Goal: Leave review/rating: Leave review/rating

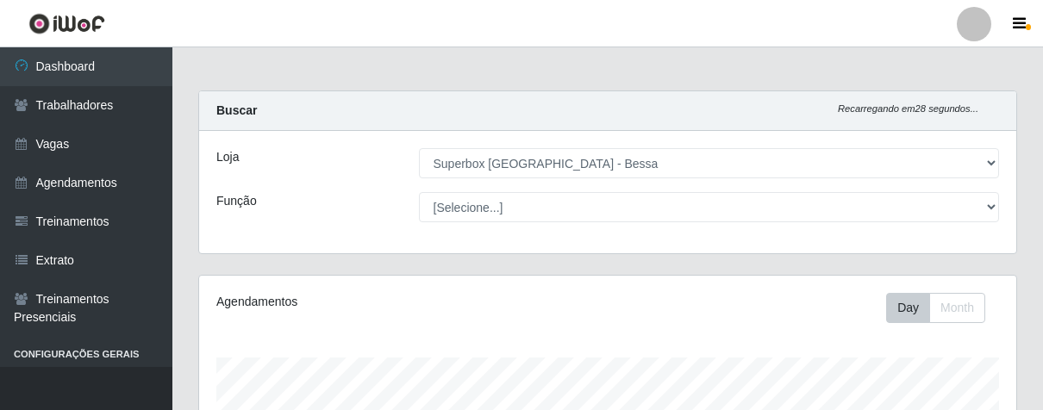
select select "206"
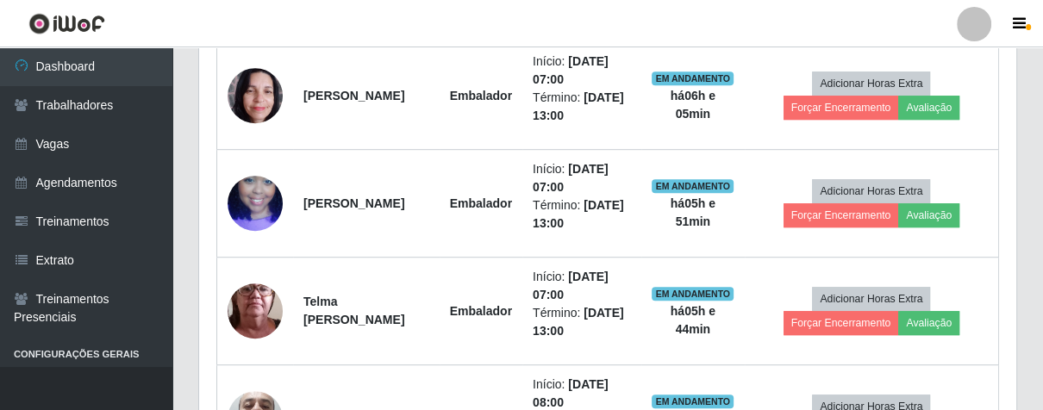
scroll to position [357, 816]
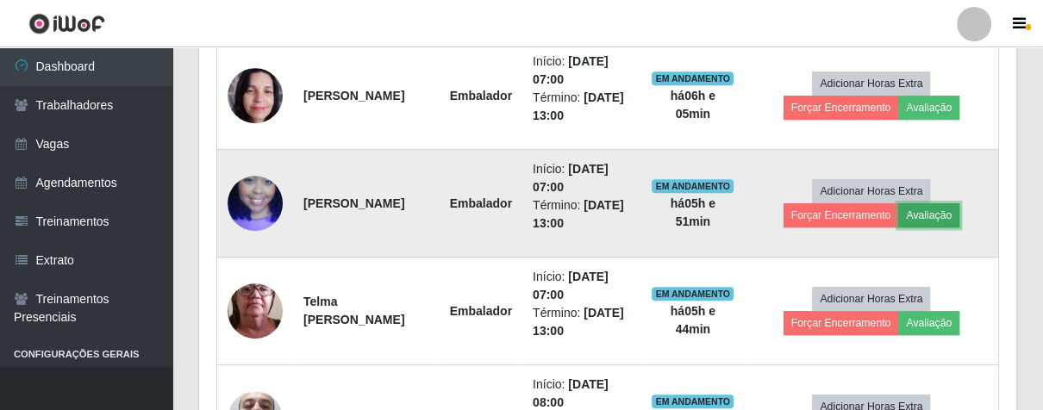
click at [920, 215] on button "Avaliação" at bounding box center [928, 215] width 61 height 24
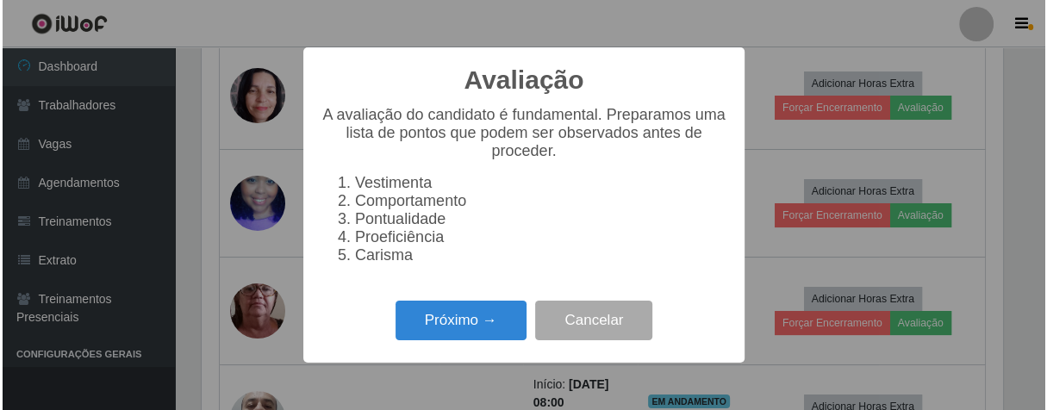
scroll to position [357, 807]
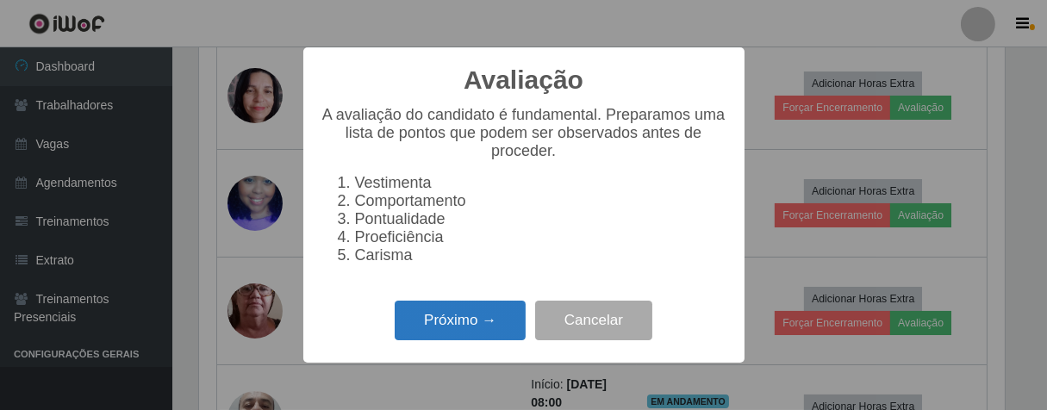
click at [498, 327] on button "Próximo →" at bounding box center [460, 321] width 131 height 41
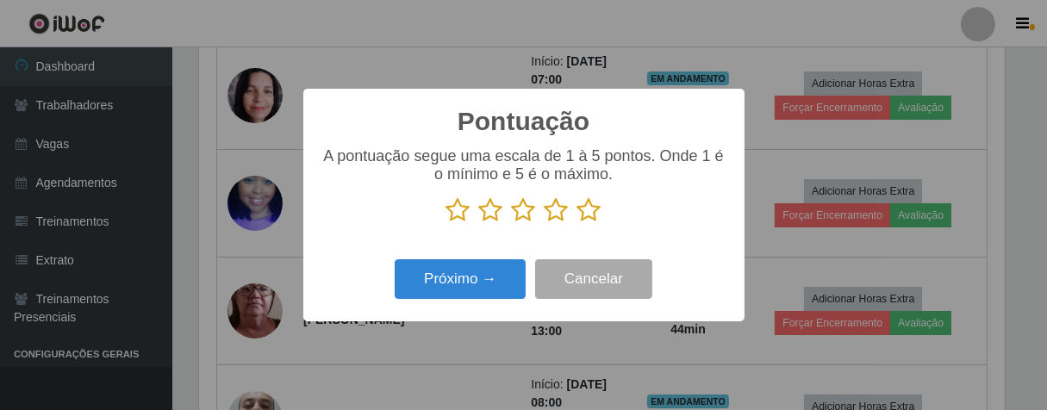
scroll to position [861731, 861282]
click at [586, 209] on icon at bounding box center [590, 210] width 24 height 26
click at [578, 223] on input "radio" at bounding box center [578, 223] width 0 height 0
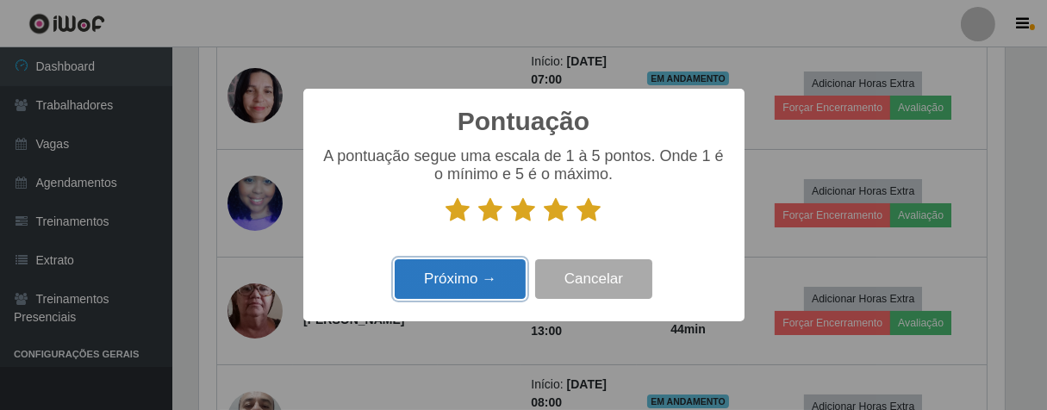
click at [497, 290] on button "Próximo →" at bounding box center [460, 279] width 131 height 41
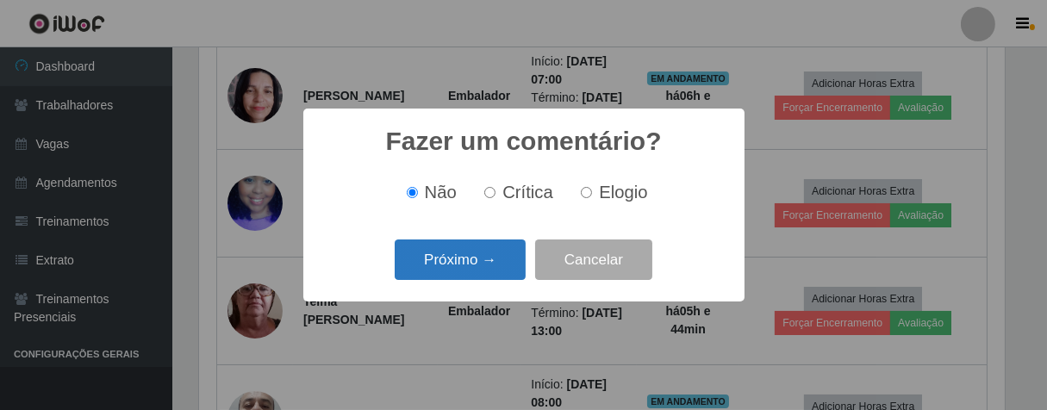
click at [499, 260] on button "Próximo →" at bounding box center [460, 260] width 131 height 41
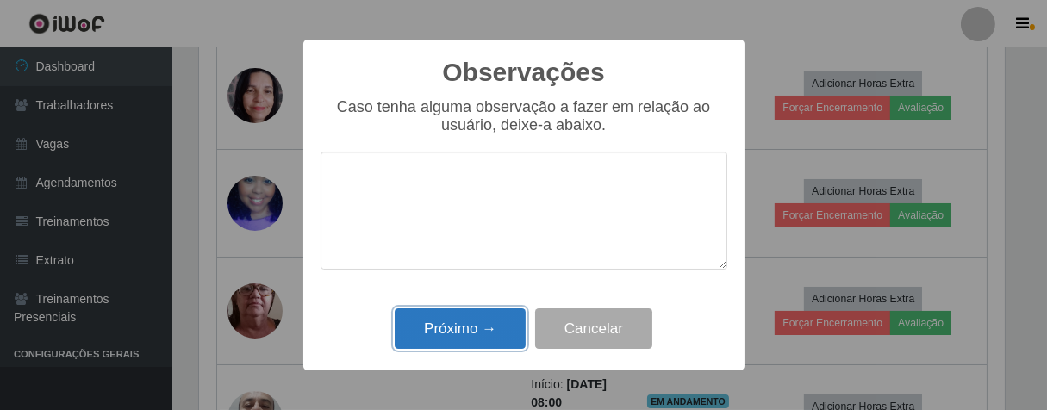
click at [497, 318] on button "Próximo →" at bounding box center [460, 329] width 131 height 41
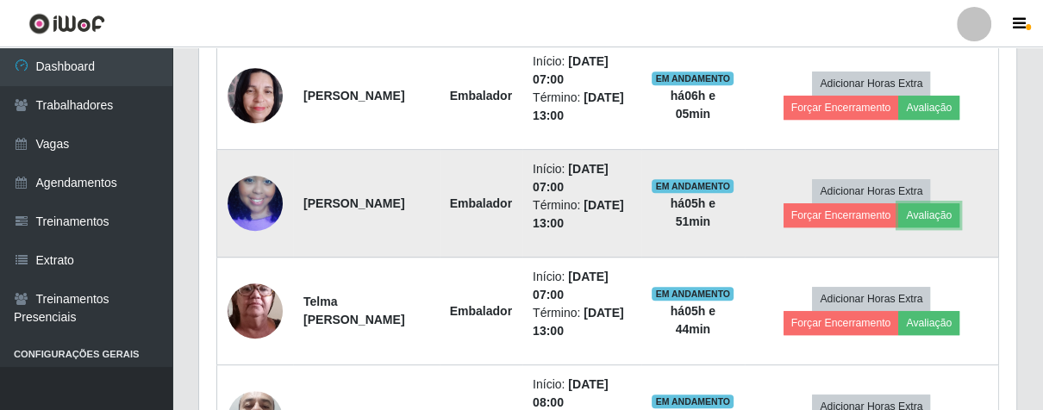
scroll to position [357, 816]
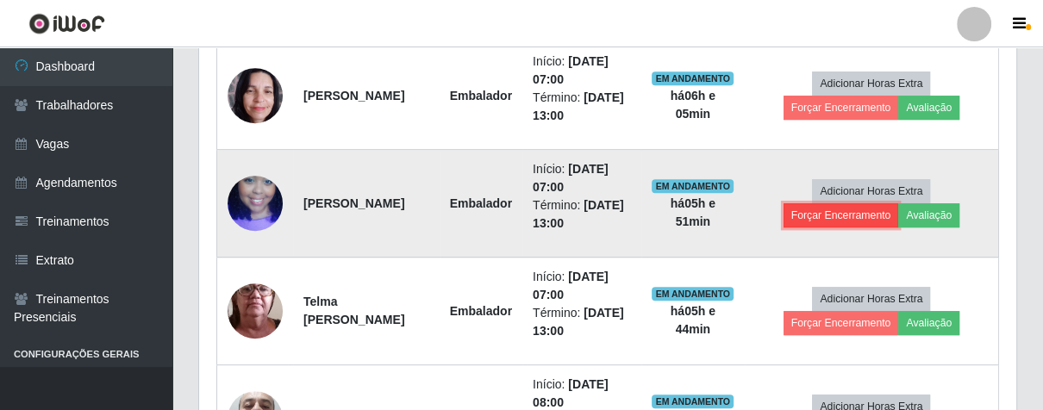
click at [815, 214] on button "Forçar Encerramento" at bounding box center [842, 215] width 116 height 24
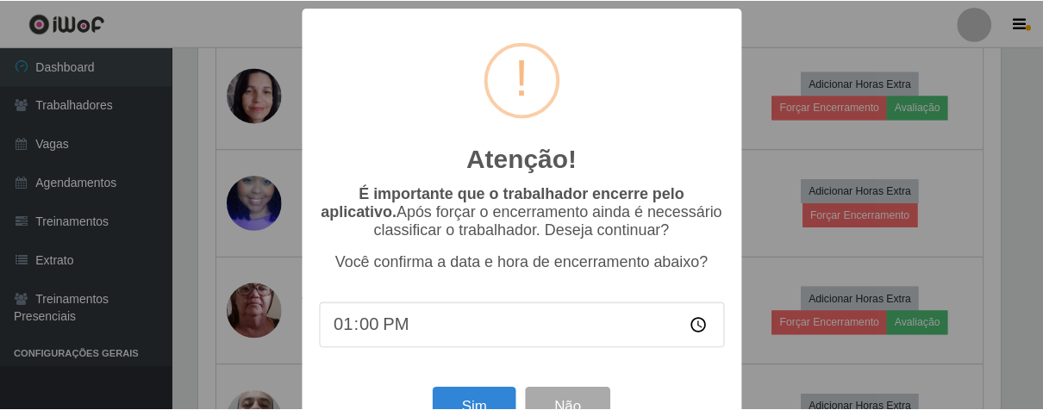
scroll to position [59, 0]
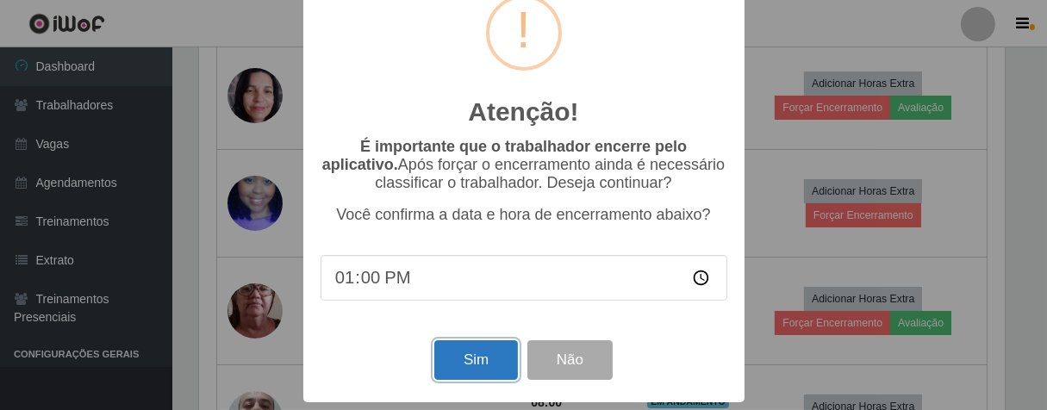
click at [492, 354] on button "Sim" at bounding box center [476, 361] width 84 height 41
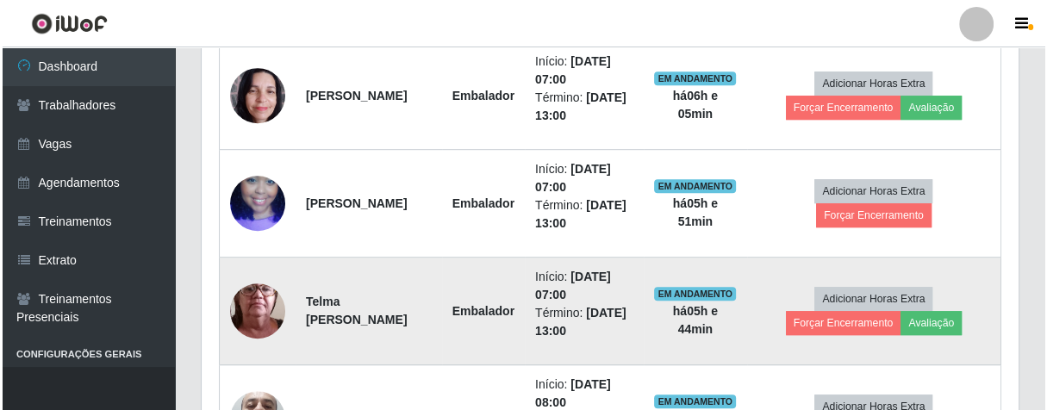
scroll to position [427, 0]
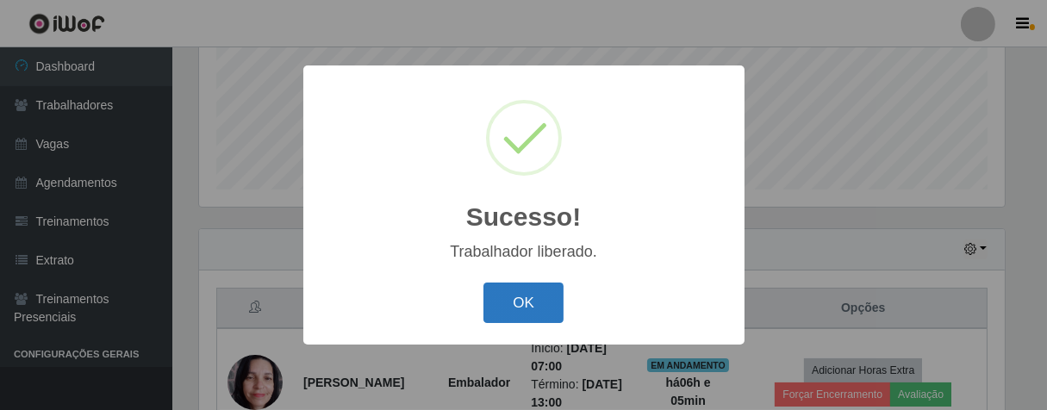
click at [545, 288] on button "OK" at bounding box center [524, 303] width 80 height 41
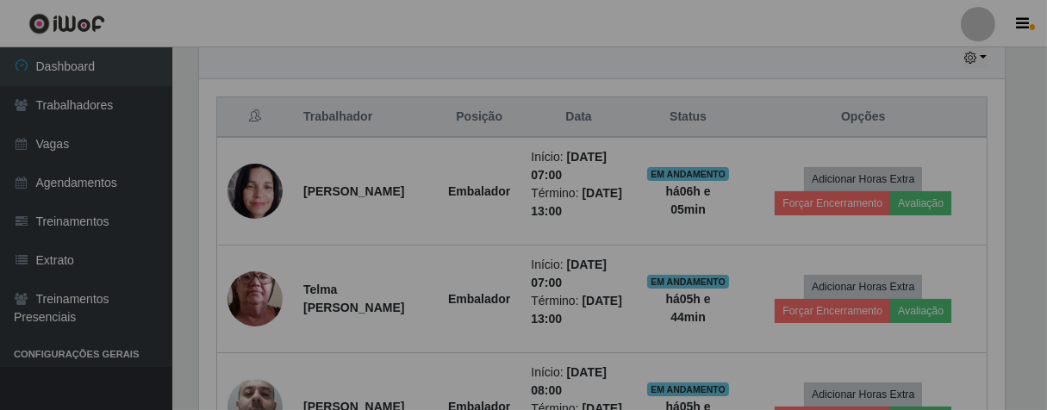
scroll to position [357, 816]
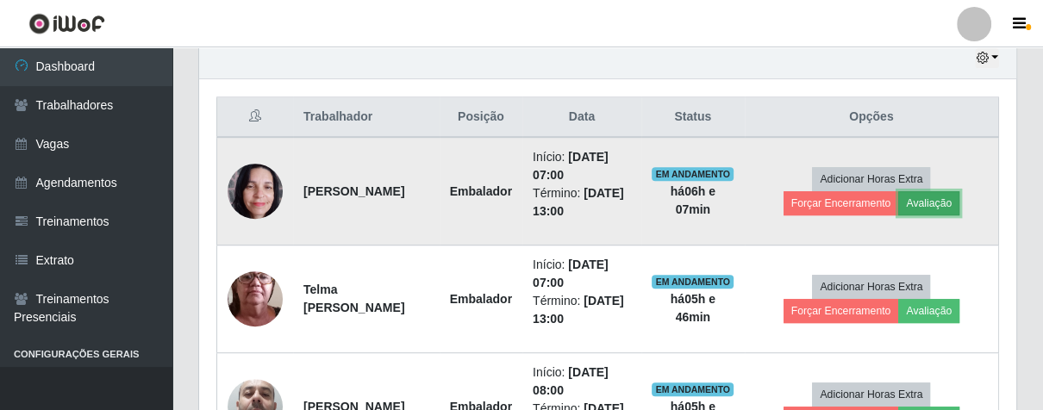
click at [928, 204] on button "Avaliação" at bounding box center [928, 203] width 61 height 24
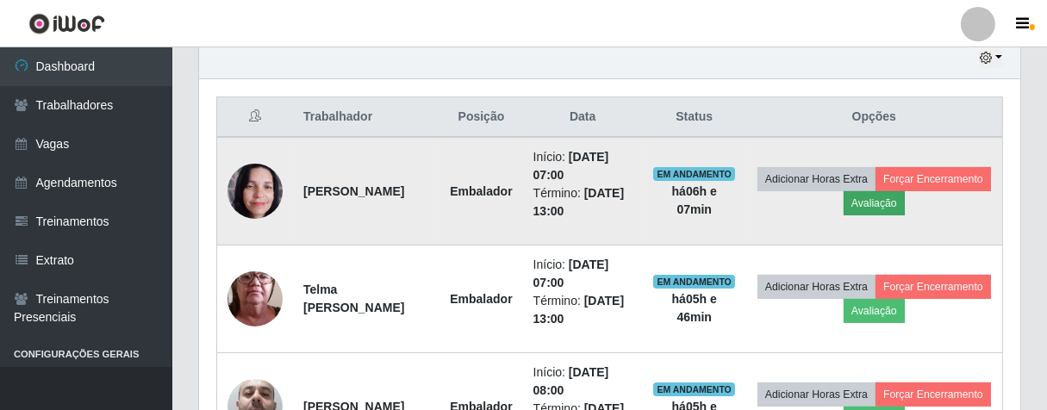
scroll to position [357, 807]
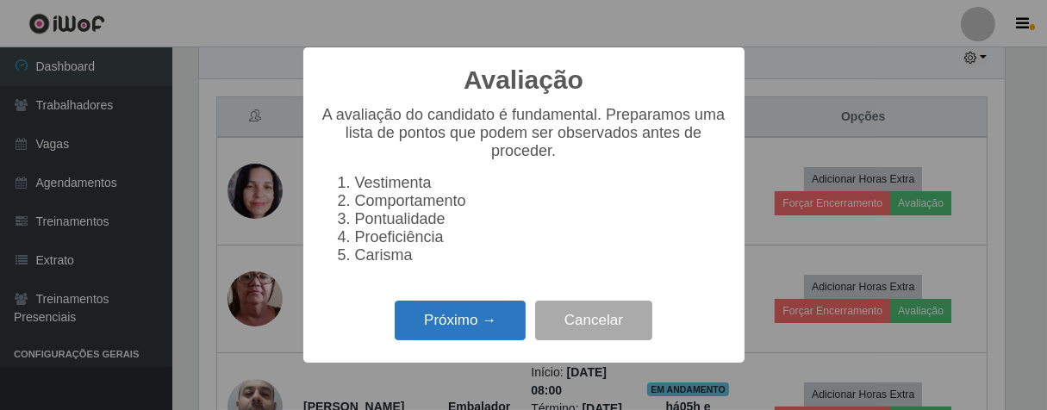
click at [465, 332] on button "Próximo →" at bounding box center [460, 321] width 131 height 41
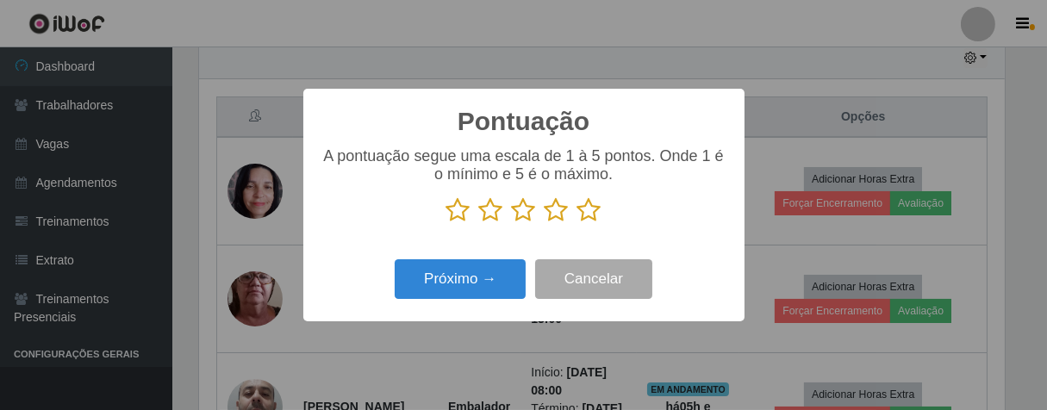
scroll to position [861731, 861282]
click at [596, 216] on icon at bounding box center [590, 210] width 24 height 26
click at [578, 223] on input "radio" at bounding box center [578, 223] width 0 height 0
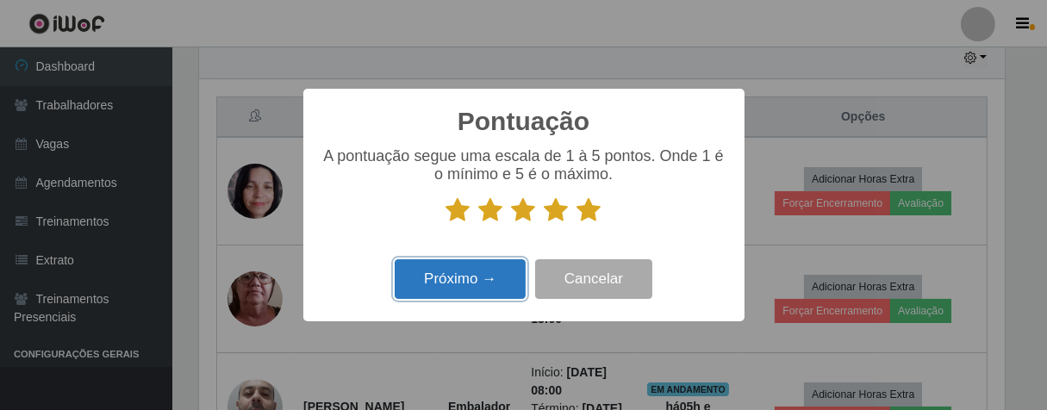
click at [490, 268] on button "Próximo →" at bounding box center [460, 279] width 131 height 41
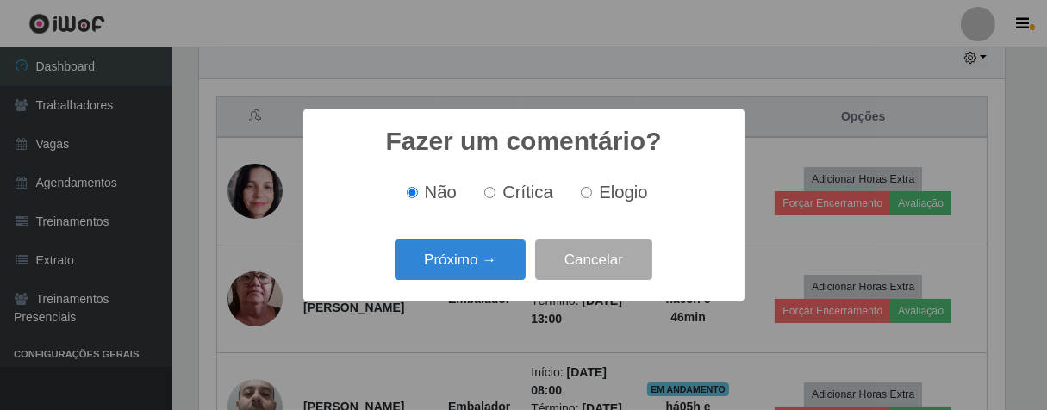
click at [498, 284] on div "Próximo → Cancelar" at bounding box center [524, 259] width 407 height 49
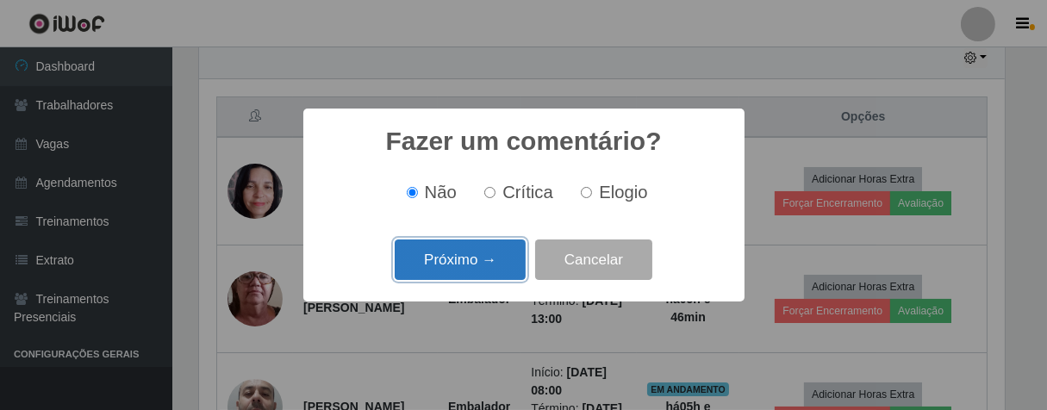
click at [501, 275] on button "Próximo →" at bounding box center [460, 260] width 131 height 41
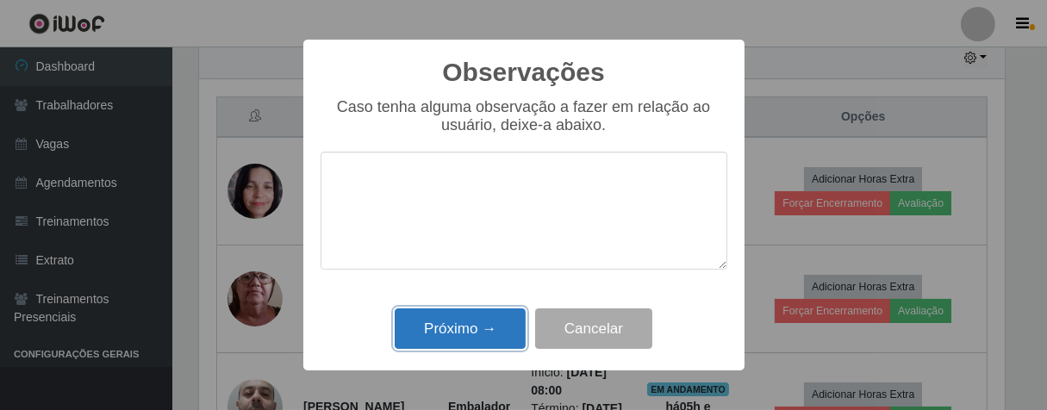
click at [491, 332] on button "Próximo →" at bounding box center [460, 329] width 131 height 41
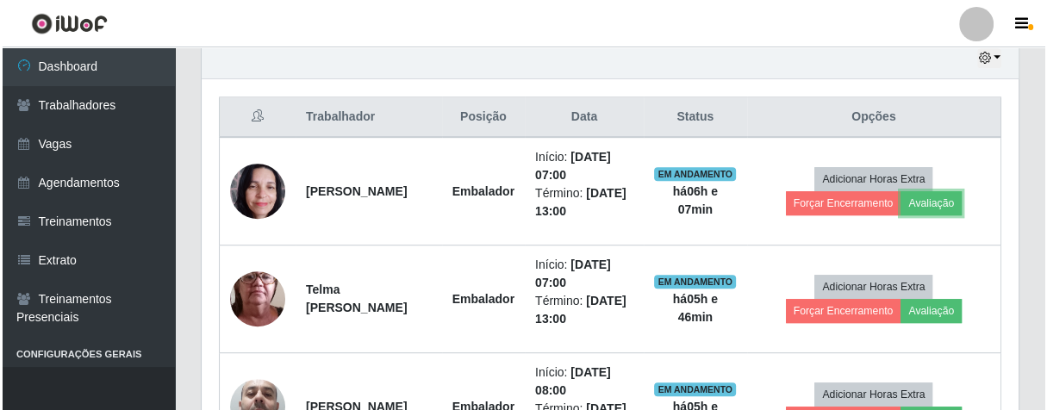
scroll to position [357, 816]
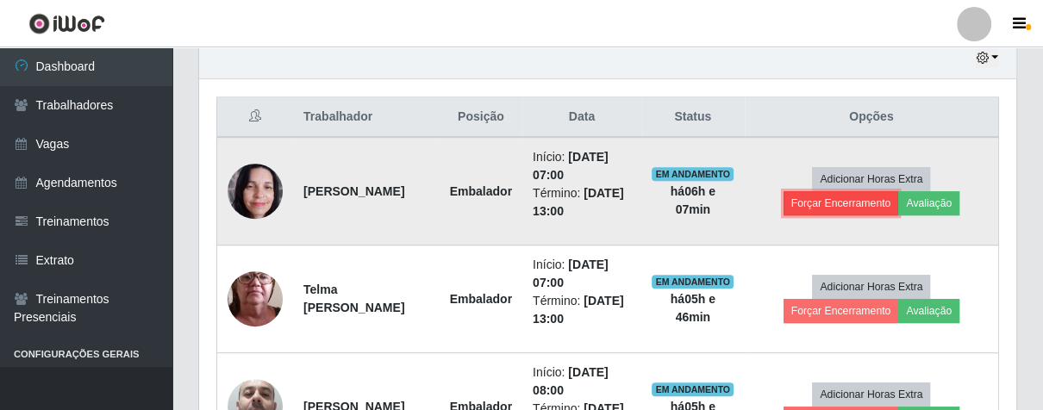
click at [838, 207] on button "Forçar Encerramento" at bounding box center [842, 203] width 116 height 24
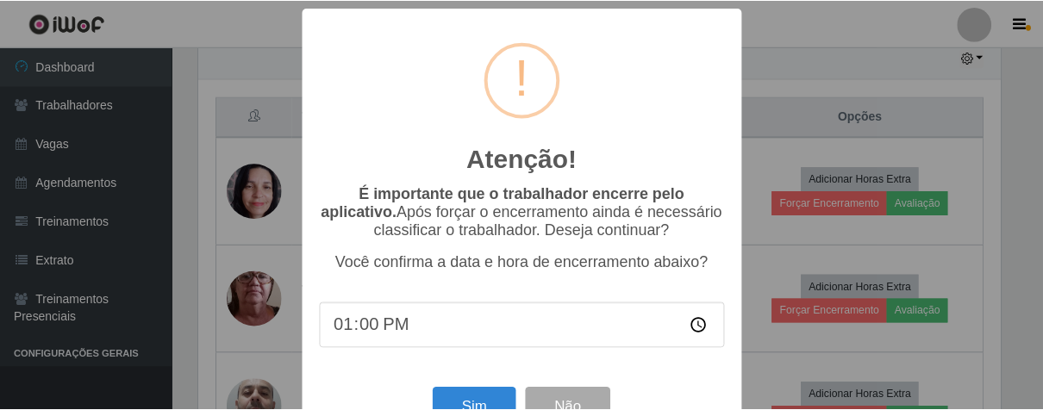
scroll to position [59, 0]
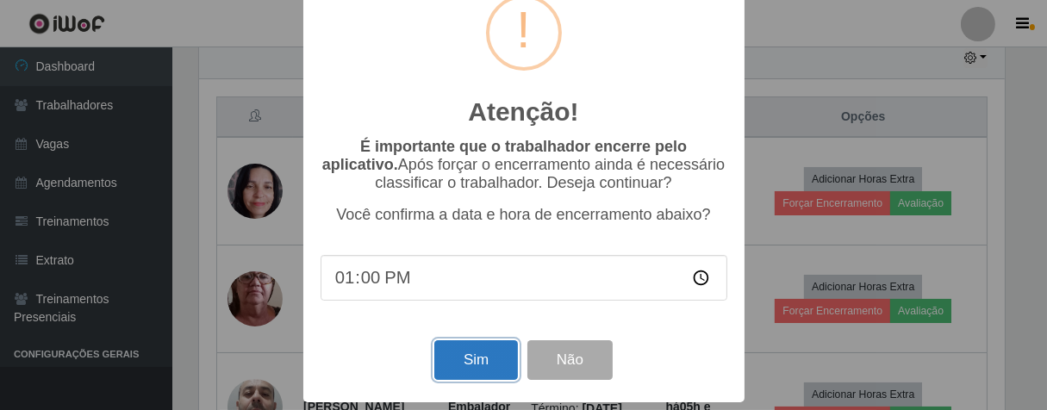
click at [490, 364] on button "Sim" at bounding box center [476, 361] width 84 height 41
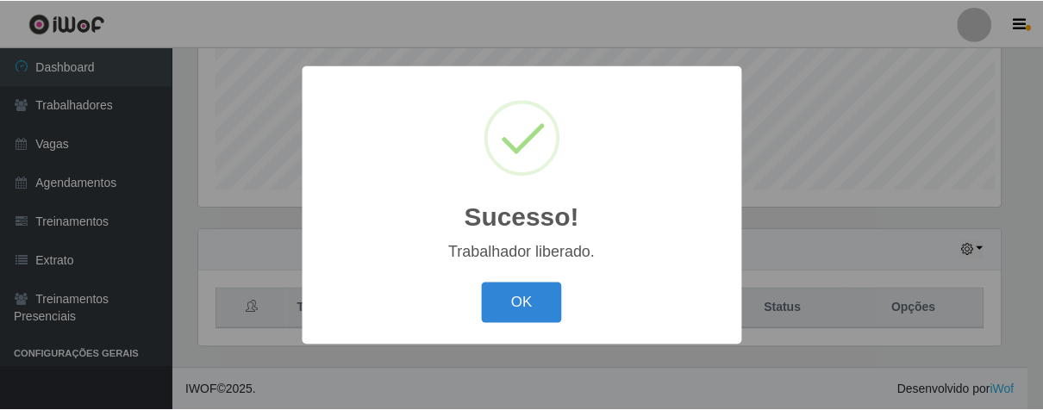
scroll to position [357, 807]
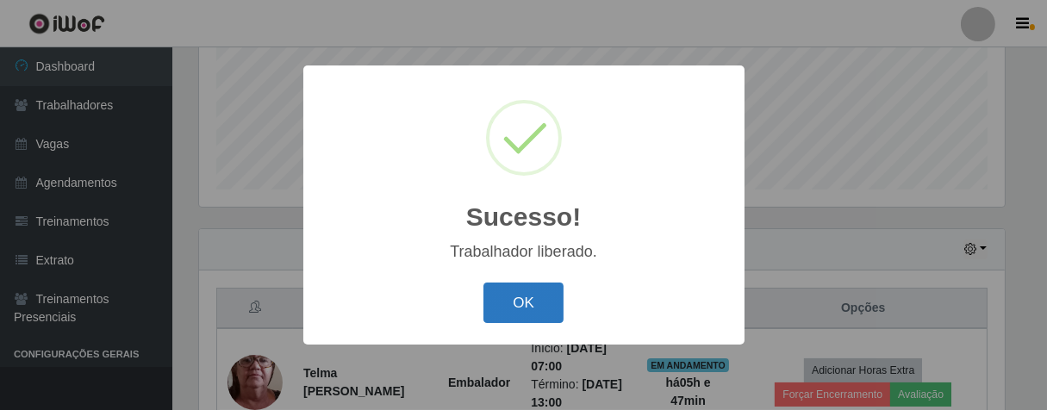
click at [509, 288] on button "OK" at bounding box center [524, 303] width 80 height 41
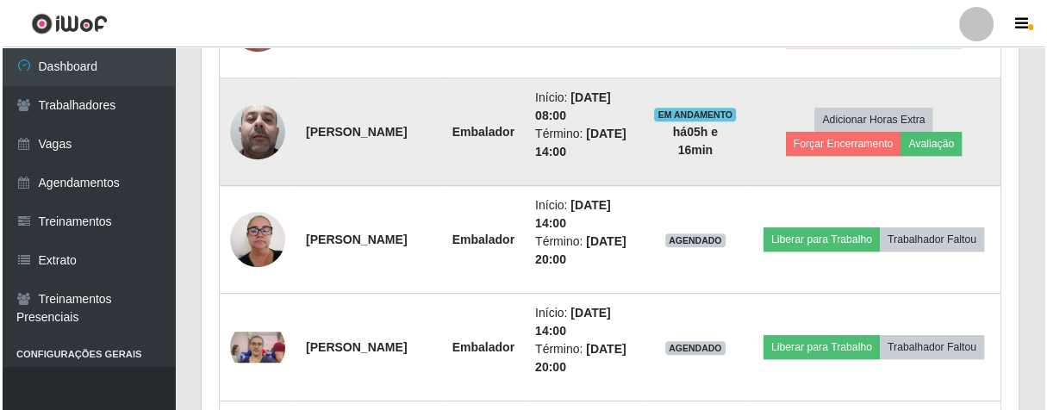
scroll to position [690, 0]
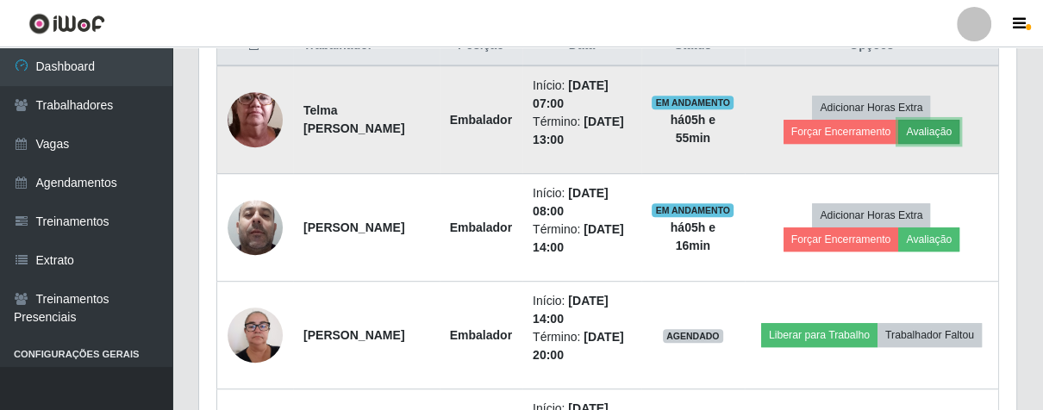
click at [932, 132] on button "Avaliação" at bounding box center [928, 132] width 61 height 24
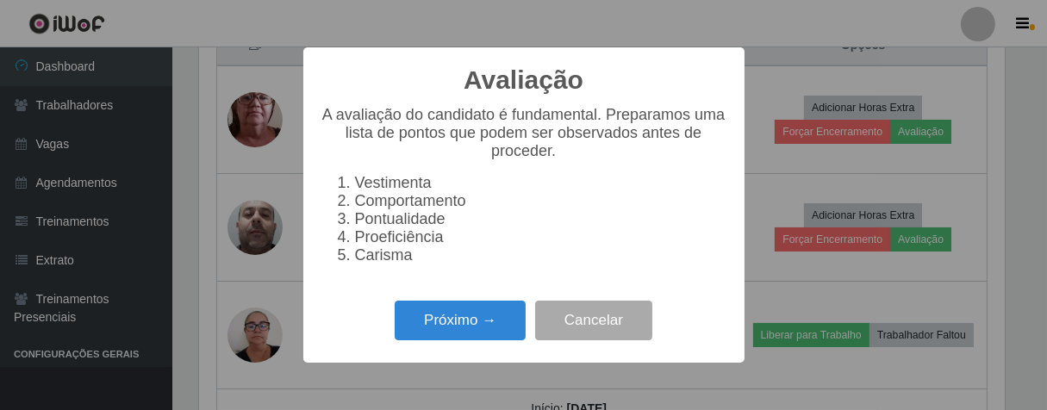
scroll to position [357, 807]
click at [478, 341] on button "Próximo →" at bounding box center [460, 321] width 131 height 41
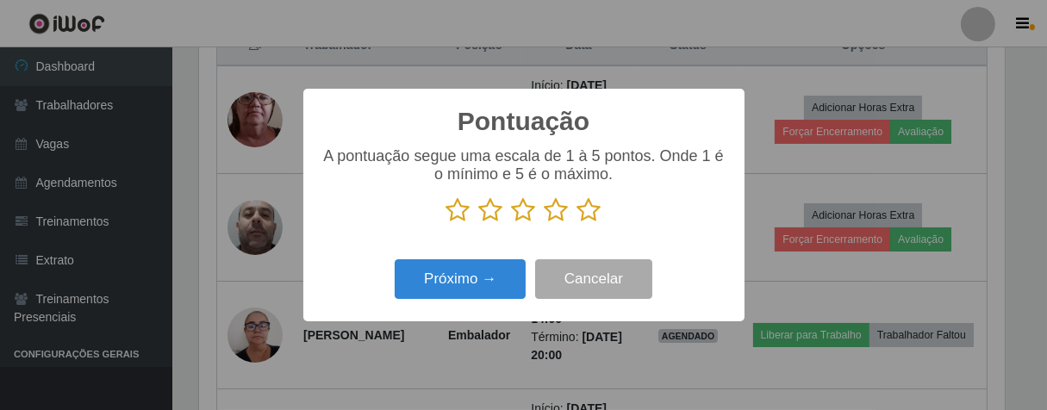
scroll to position [861731, 861282]
click at [589, 210] on icon at bounding box center [590, 210] width 24 height 26
click at [578, 223] on input "radio" at bounding box center [578, 223] width 0 height 0
click at [551, 215] on icon at bounding box center [557, 210] width 24 height 26
click at [545, 223] on input "radio" at bounding box center [545, 223] width 0 height 0
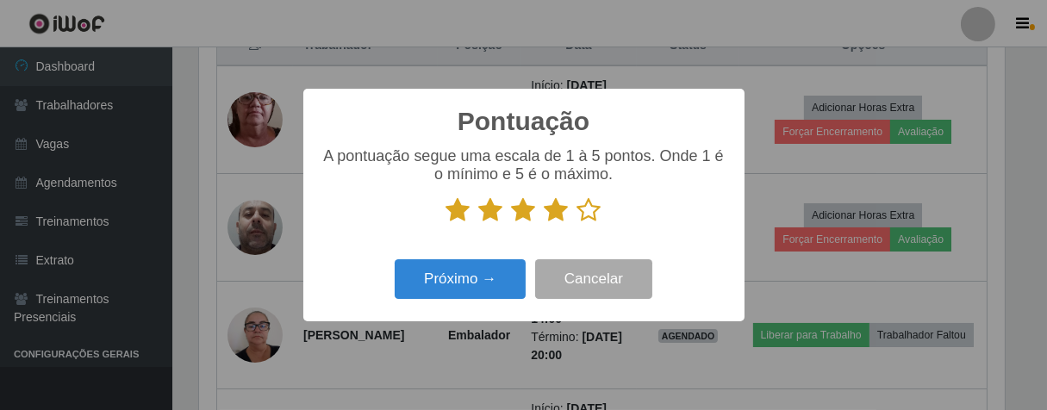
click at [602, 212] on p at bounding box center [524, 210] width 407 height 26
drag, startPoint x: 598, startPoint y: 212, endPoint x: 568, endPoint y: 215, distance: 30.3
click at [596, 212] on icon at bounding box center [590, 210] width 24 height 26
click at [578, 223] on input "radio" at bounding box center [578, 223] width 0 height 0
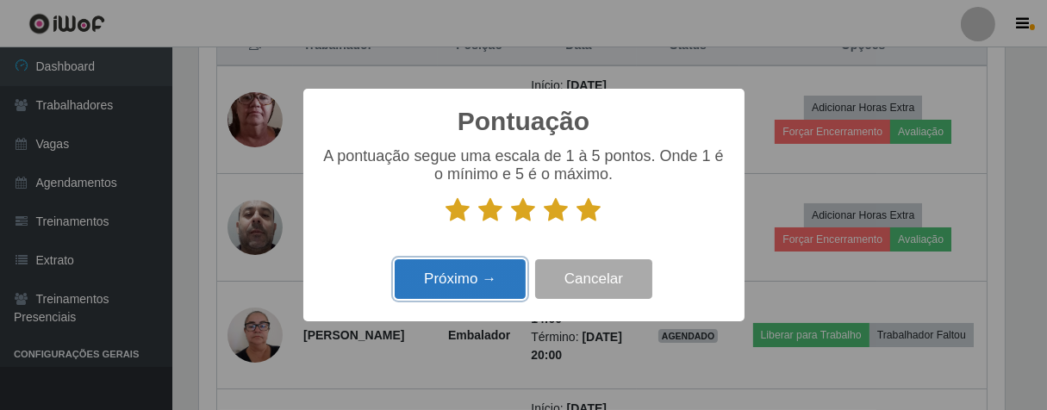
click at [485, 267] on button "Próximo →" at bounding box center [460, 279] width 131 height 41
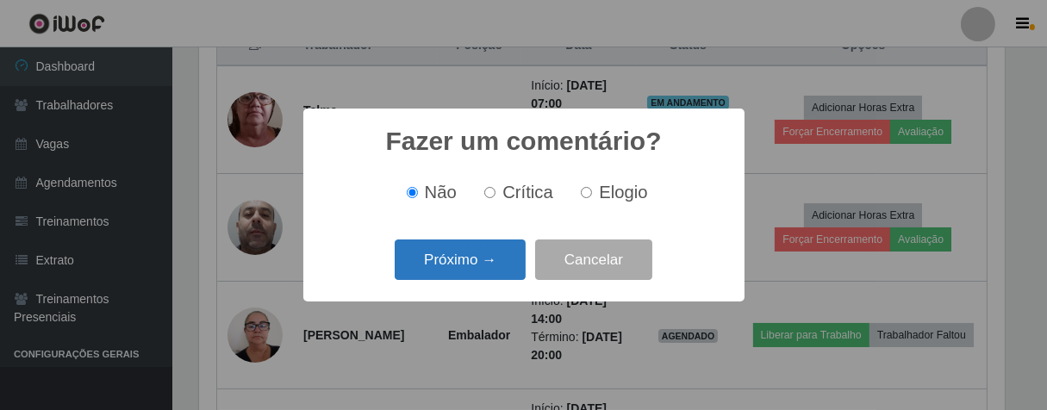
click at [509, 251] on button "Próximo →" at bounding box center [460, 260] width 131 height 41
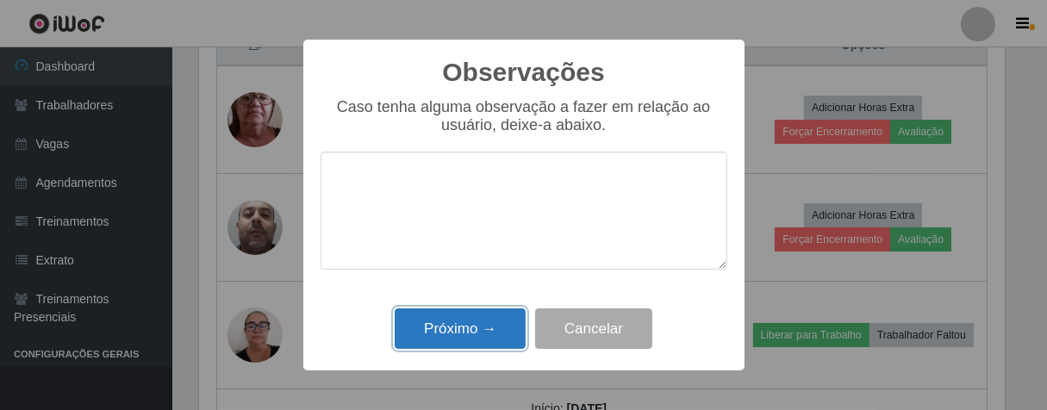
click at [474, 324] on button "Próximo →" at bounding box center [460, 329] width 131 height 41
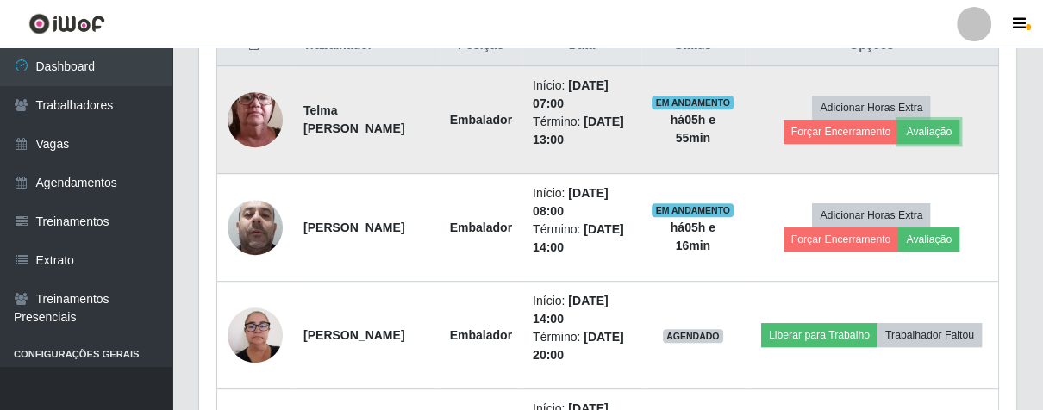
scroll to position [357, 816]
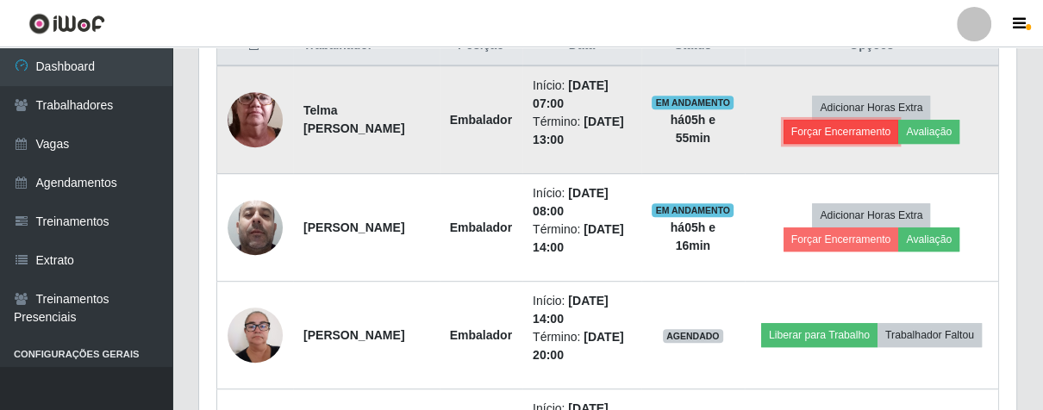
click at [811, 137] on button "Forçar Encerramento" at bounding box center [842, 132] width 116 height 24
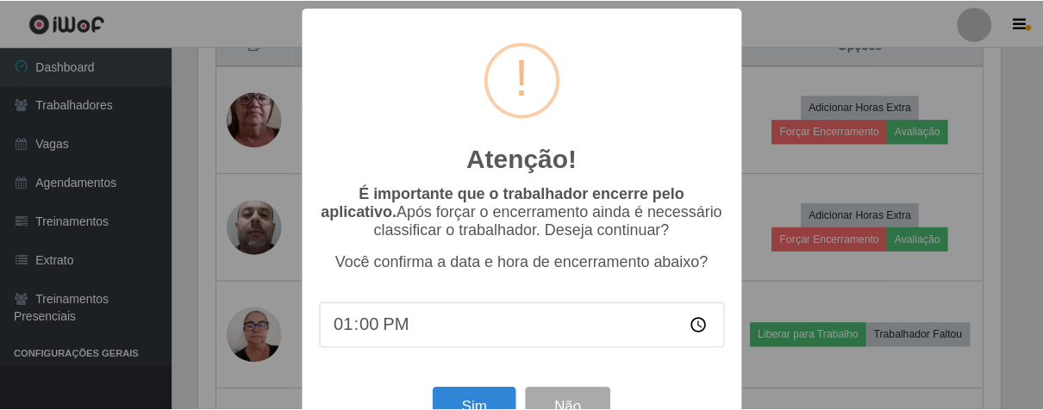
scroll to position [59, 0]
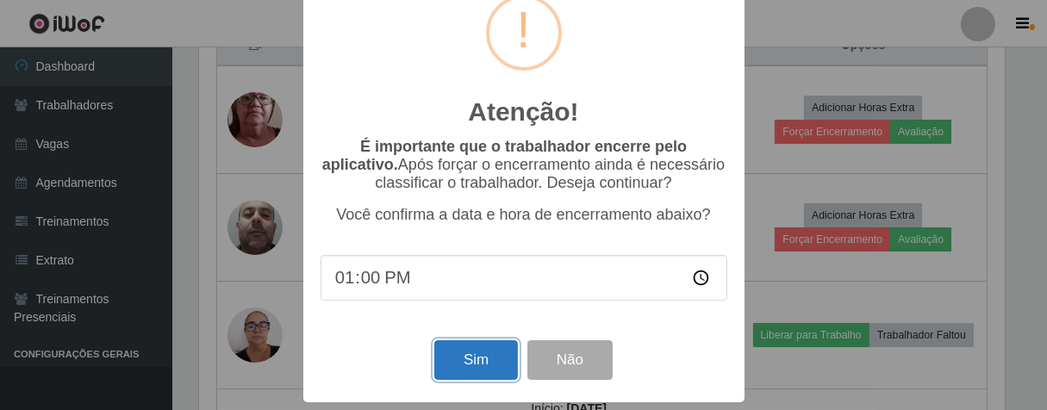
click at [478, 358] on button "Sim" at bounding box center [476, 361] width 84 height 41
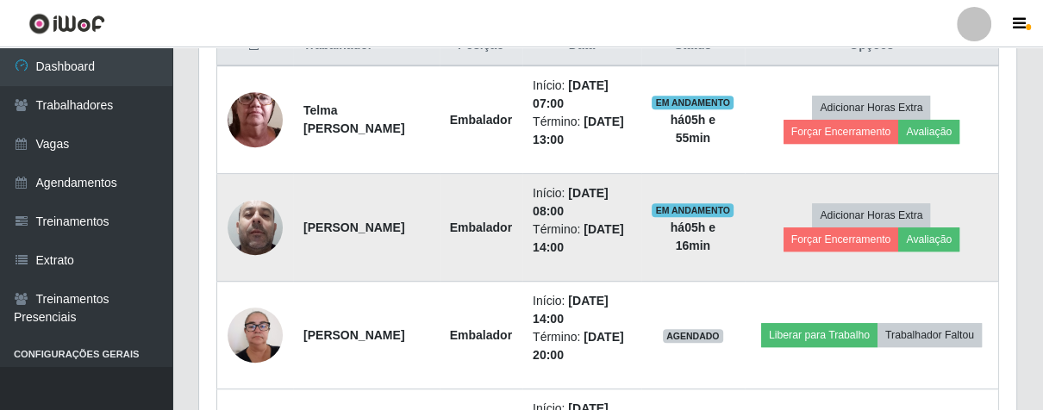
scroll to position [427, 0]
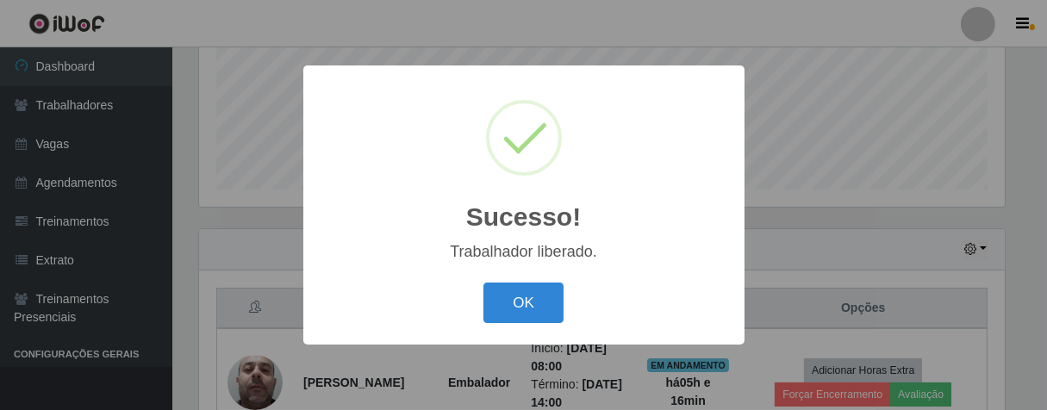
click at [510, 283] on div "OK Cancel" at bounding box center [524, 302] width 407 height 49
click at [522, 291] on button "OK" at bounding box center [524, 303] width 80 height 41
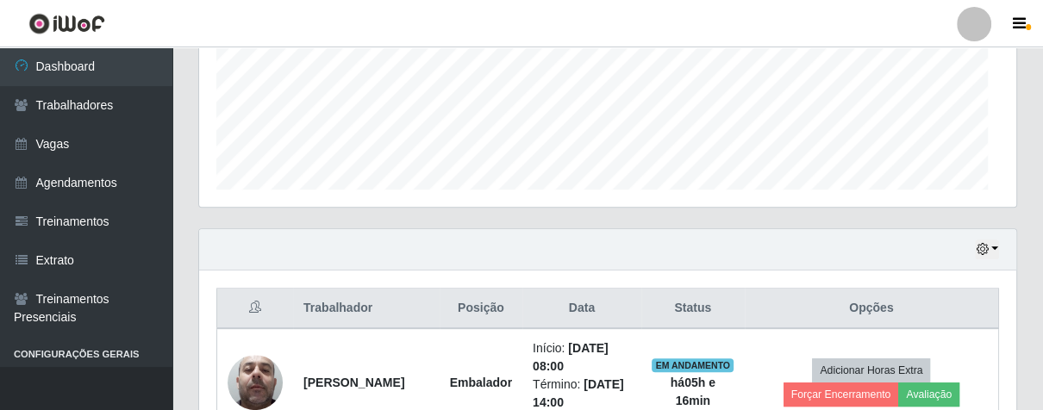
scroll to position [618, 0]
